Goal: Task Accomplishment & Management: Complete application form

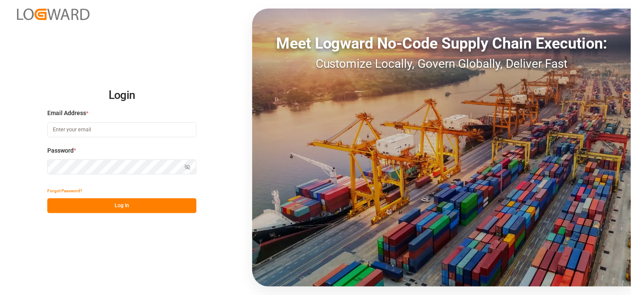
type input "[EMAIL_ADDRESS][DOMAIN_NAME]"
click at [127, 205] on button "Log In" at bounding box center [121, 205] width 149 height 15
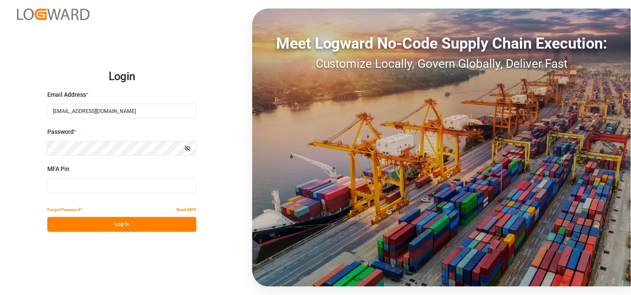
click at [58, 177] on div "MFA Pin" at bounding box center [121, 182] width 149 height 37
click at [58, 183] on input at bounding box center [121, 185] width 149 height 15
type input "267351"
click at [126, 219] on button "Log In" at bounding box center [121, 224] width 149 height 15
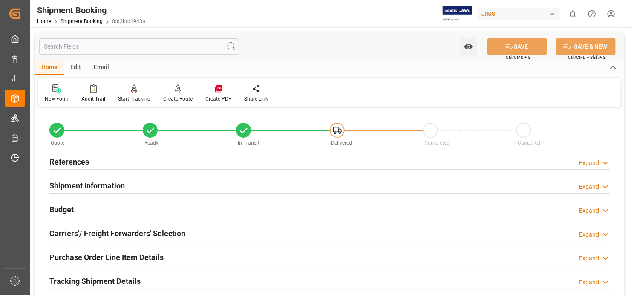
click at [54, 85] on icon at bounding box center [56, 88] width 9 height 9
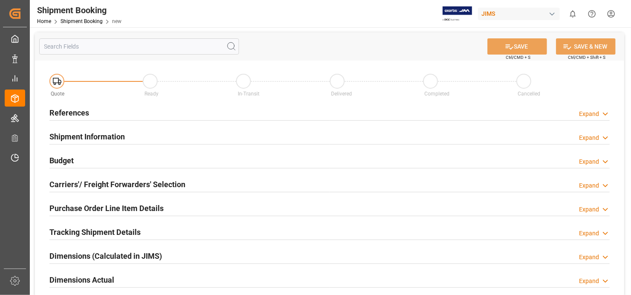
click at [51, 109] on h2 "References" at bounding box center [69, 113] width 40 height 12
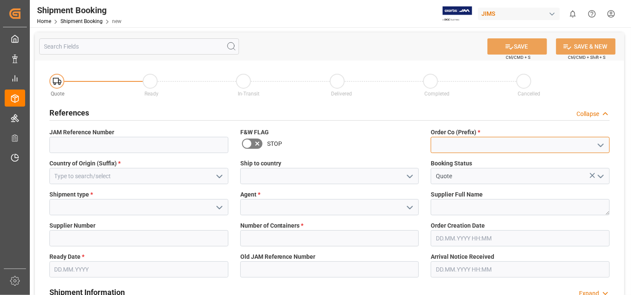
click at [477, 144] on input at bounding box center [520, 145] width 179 height 16
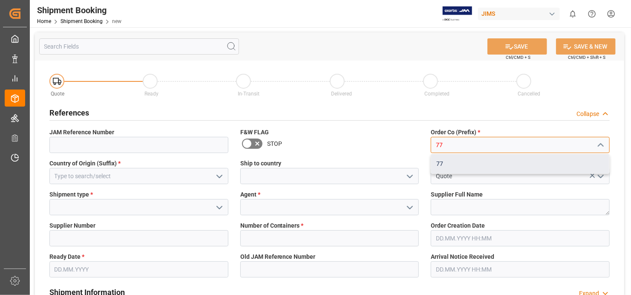
click at [441, 166] on div "77" at bounding box center [520, 163] width 178 height 19
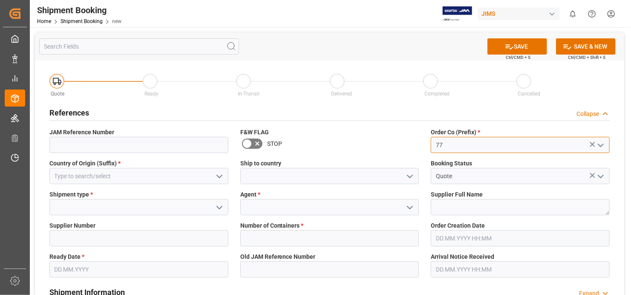
type input "77"
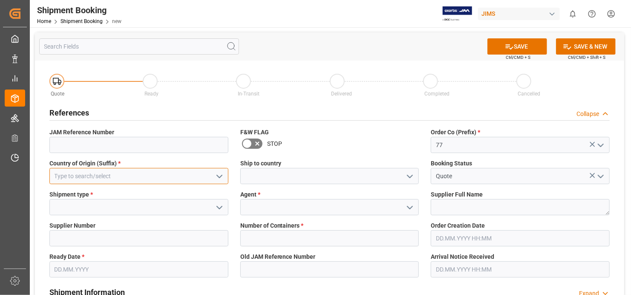
click at [116, 176] on input at bounding box center [138, 176] width 179 height 16
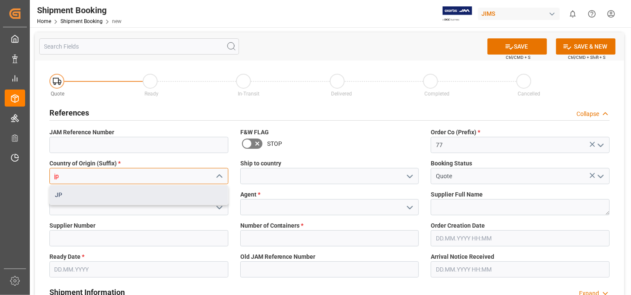
click at [163, 197] on div "JP" at bounding box center [139, 194] width 178 height 19
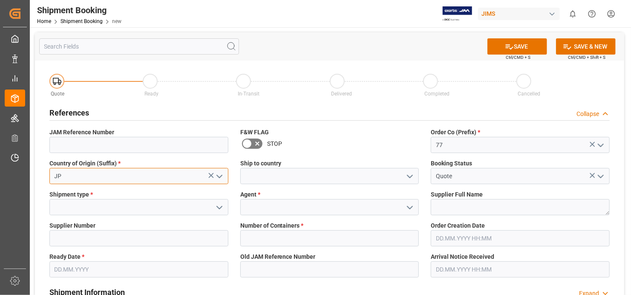
type input "JP"
click at [371, 180] on input at bounding box center [329, 176] width 179 height 16
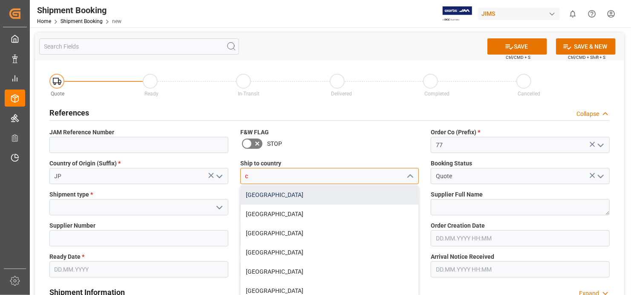
click at [284, 193] on div "[GEOGRAPHIC_DATA]" at bounding box center [330, 194] width 178 height 19
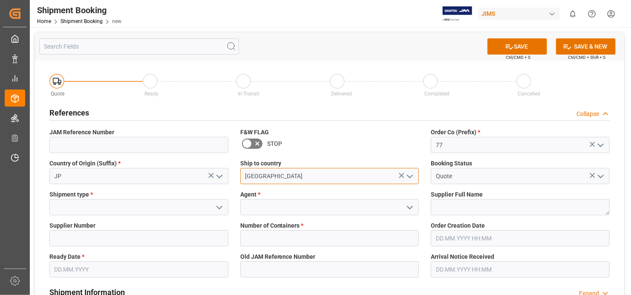
type input "[GEOGRAPHIC_DATA]"
click at [219, 204] on icon "open menu" at bounding box center [219, 207] width 10 height 10
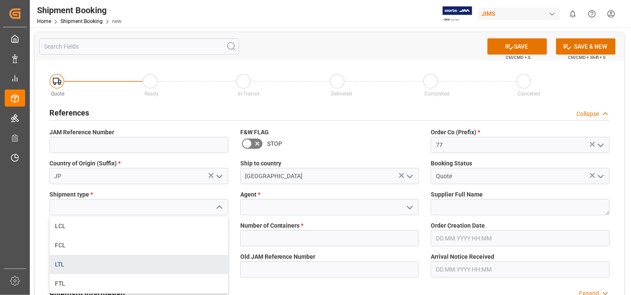
click at [77, 257] on div "LTL" at bounding box center [139, 264] width 178 height 19
type input "LTL"
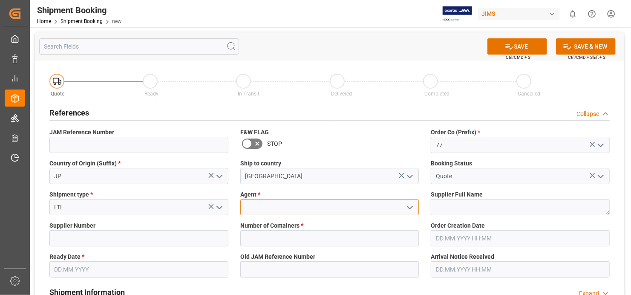
click at [324, 209] on input at bounding box center [329, 207] width 179 height 16
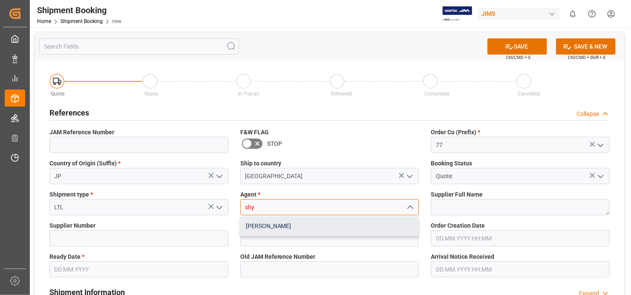
click at [339, 223] on div "[PERSON_NAME]" at bounding box center [330, 225] width 178 height 19
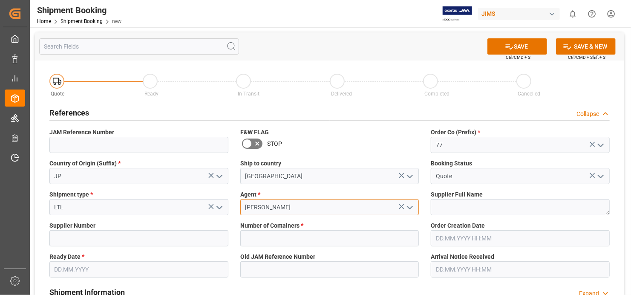
type input "[PERSON_NAME]"
click at [493, 205] on textarea at bounding box center [520, 207] width 179 height 16
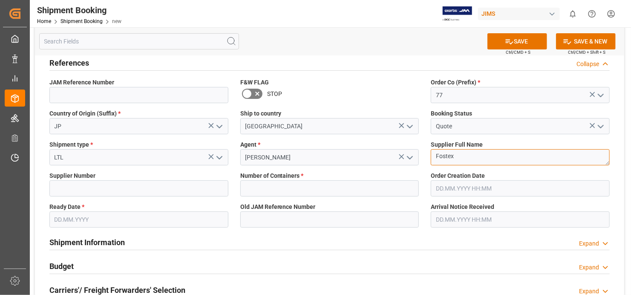
scroll to position [57, 0]
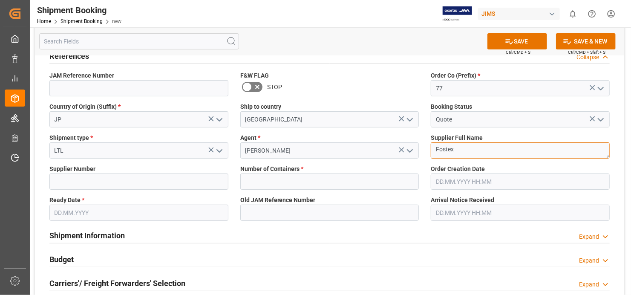
type textarea "Fostex"
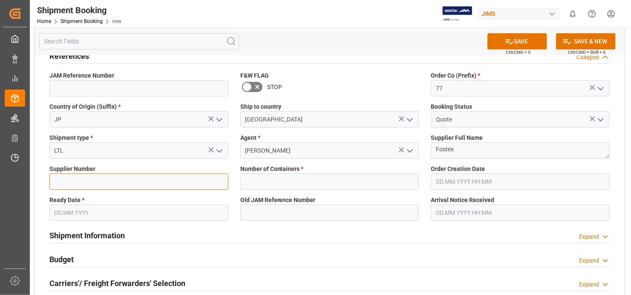
click at [115, 182] on input at bounding box center [138, 181] width 179 height 16
type input "226610"
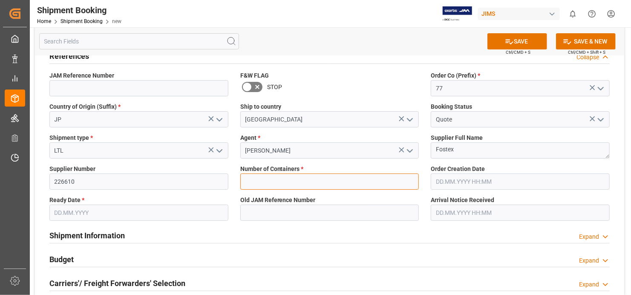
click at [346, 182] on input "text" at bounding box center [329, 181] width 179 height 16
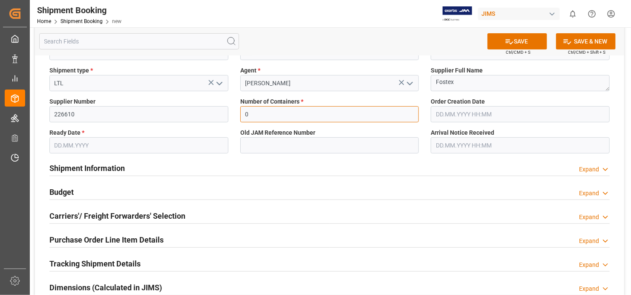
scroll to position [142, 0]
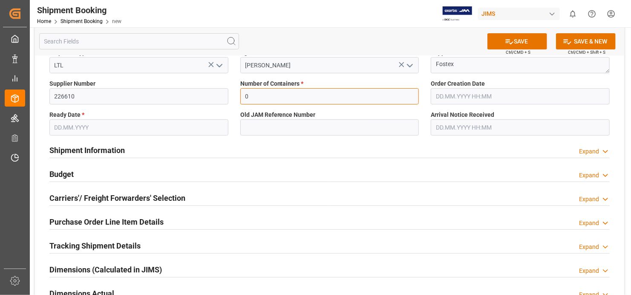
type input "0"
click at [211, 131] on input "text" at bounding box center [138, 127] width 179 height 16
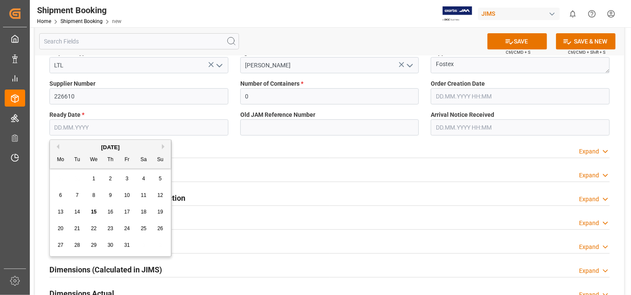
click at [91, 209] on span "15" at bounding box center [94, 212] width 6 height 6
type input "[DATE]"
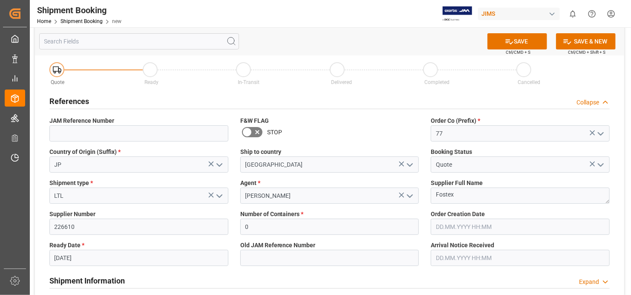
scroll to position [0, 0]
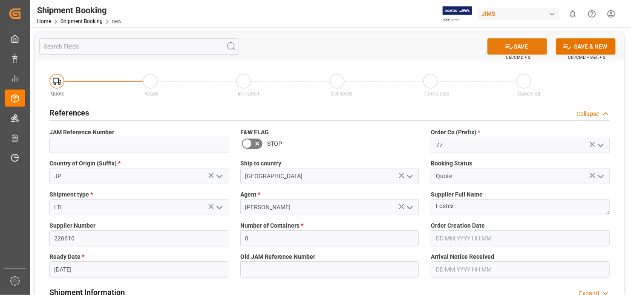
click at [516, 42] on button "SAVE" at bounding box center [517, 46] width 60 height 16
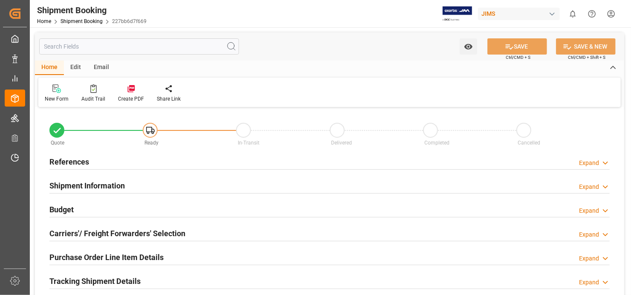
type input "0"
type input "[DATE]"
click at [82, 162] on h2 "References" at bounding box center [69, 162] width 40 height 12
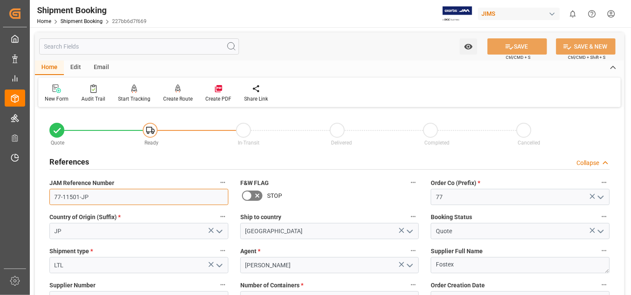
drag, startPoint x: 89, startPoint y: 198, endPoint x: 55, endPoint y: 199, distance: 34.1
click at [55, 199] on input "77-11501-JP" at bounding box center [138, 197] width 179 height 16
